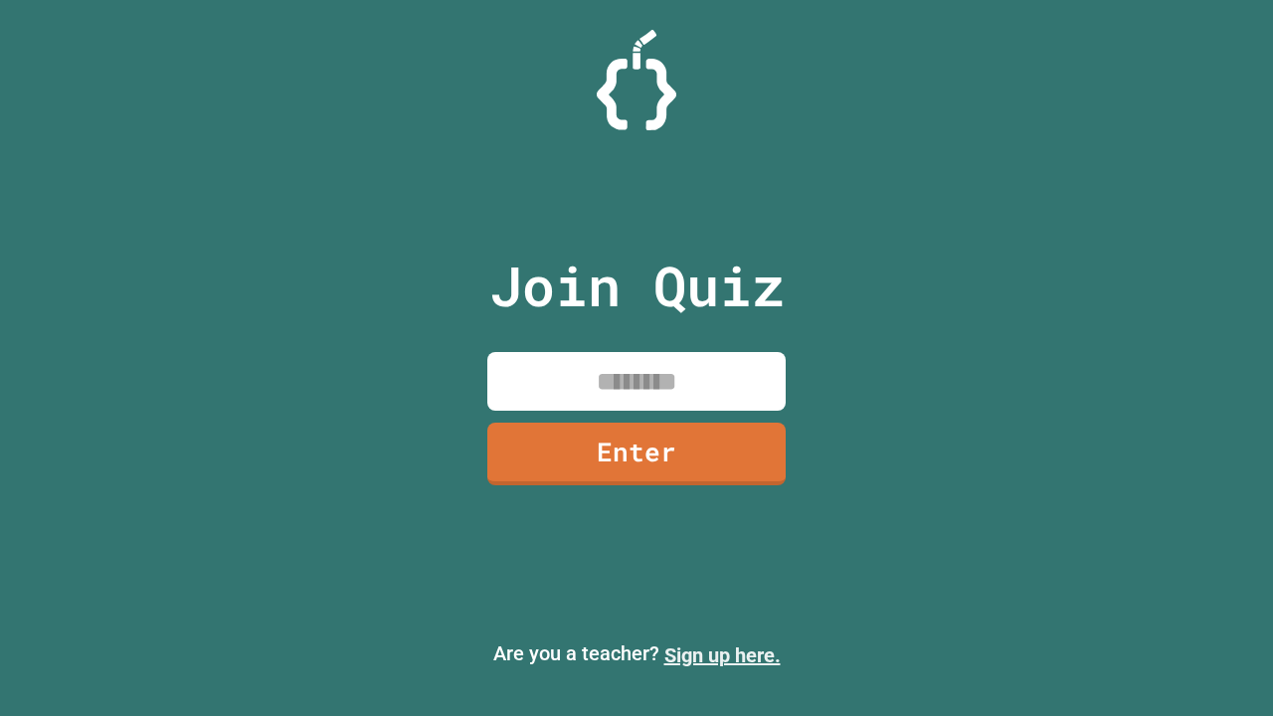
click at [722, 656] on link "Sign up here." at bounding box center [723, 656] width 116 height 24
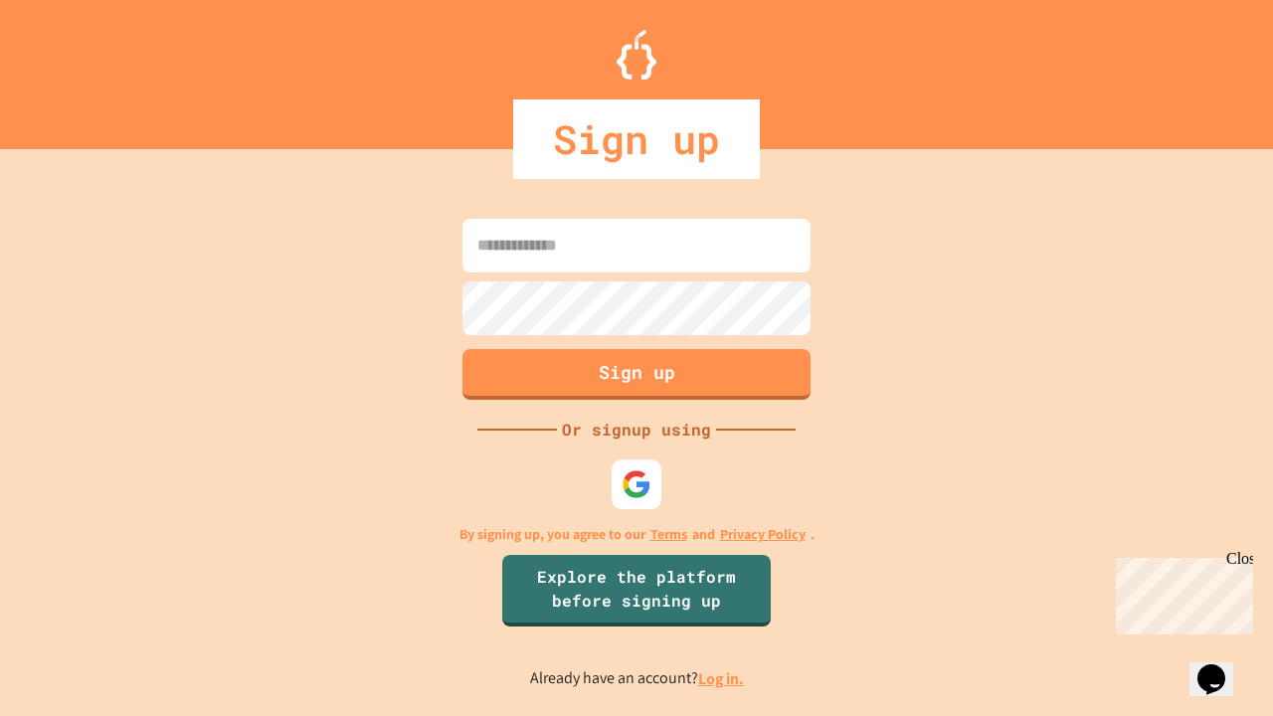
click at [722, 678] on link "Log in." at bounding box center [721, 678] width 46 height 21
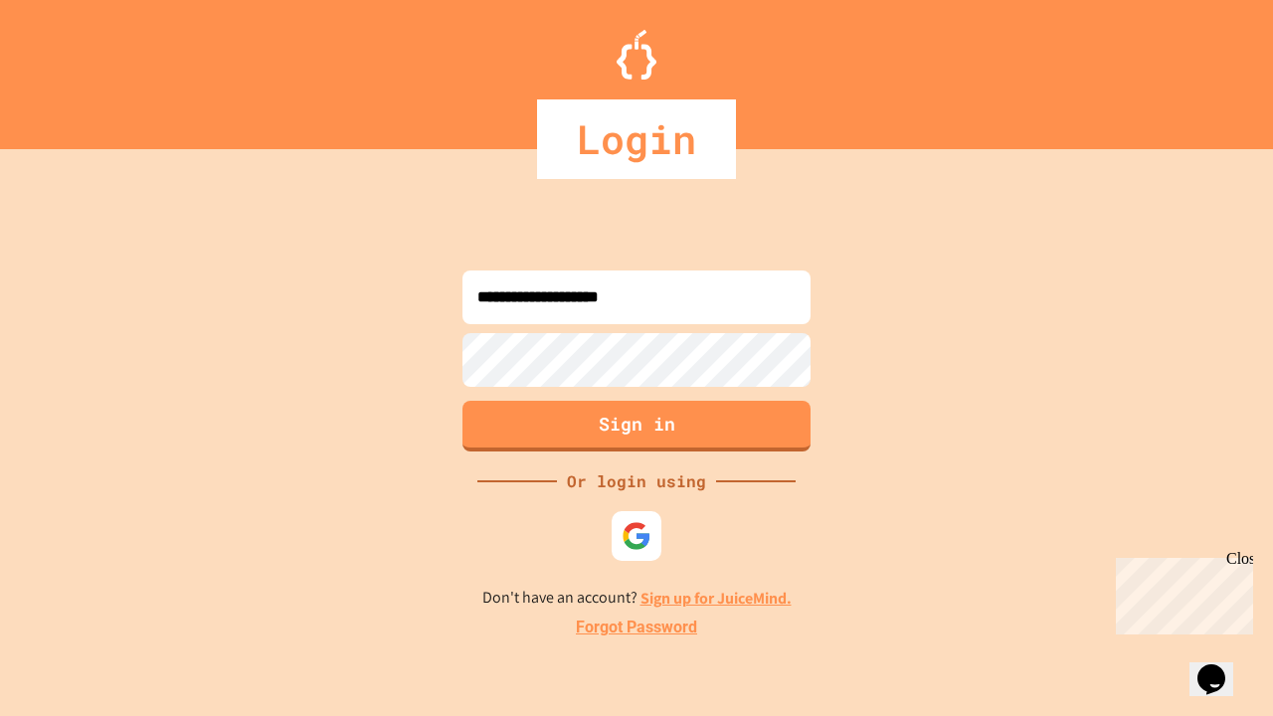
type input "**********"
